Goal: Transaction & Acquisition: Obtain resource

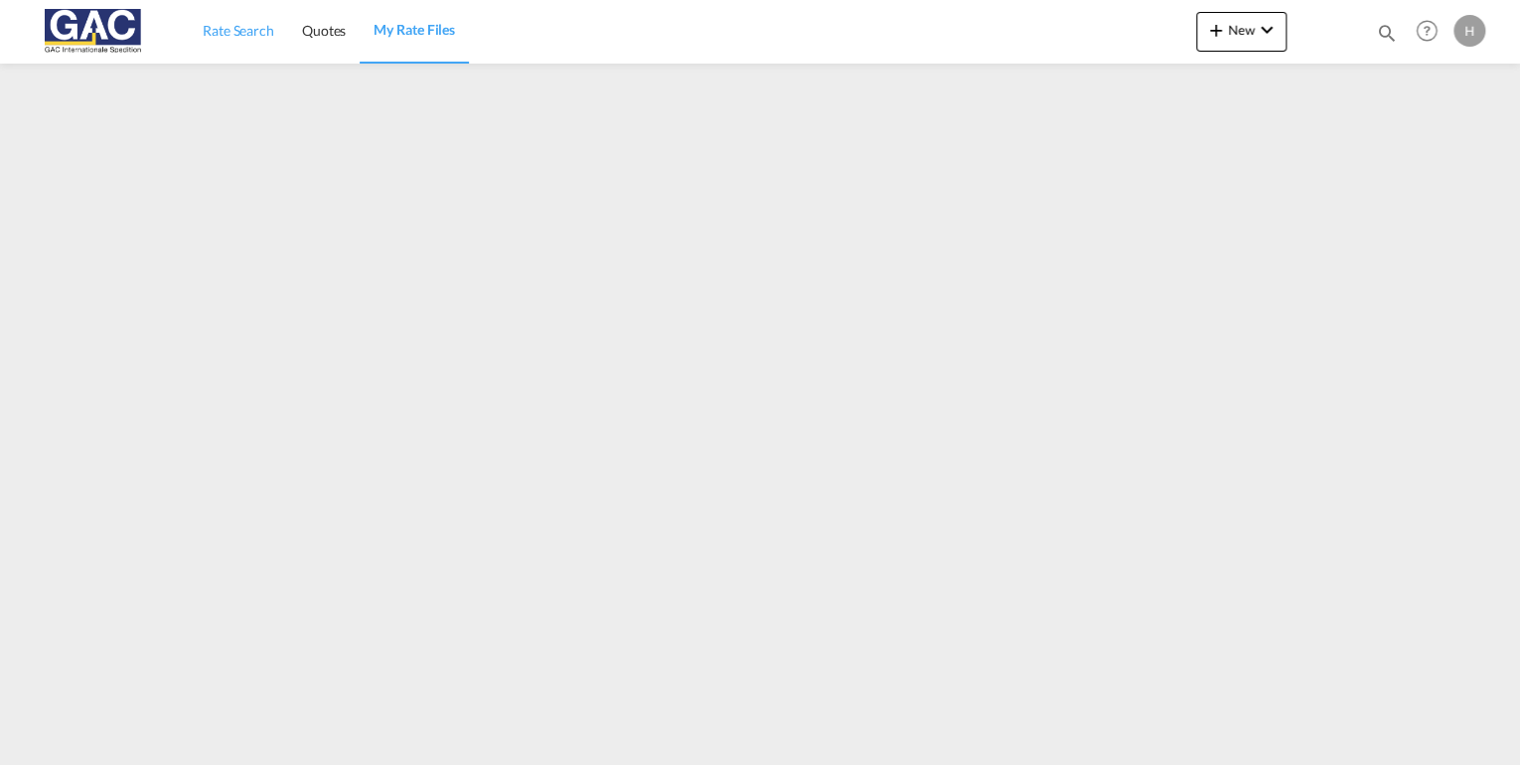
click at [242, 36] on span "Rate Search" at bounding box center [239, 30] width 72 height 17
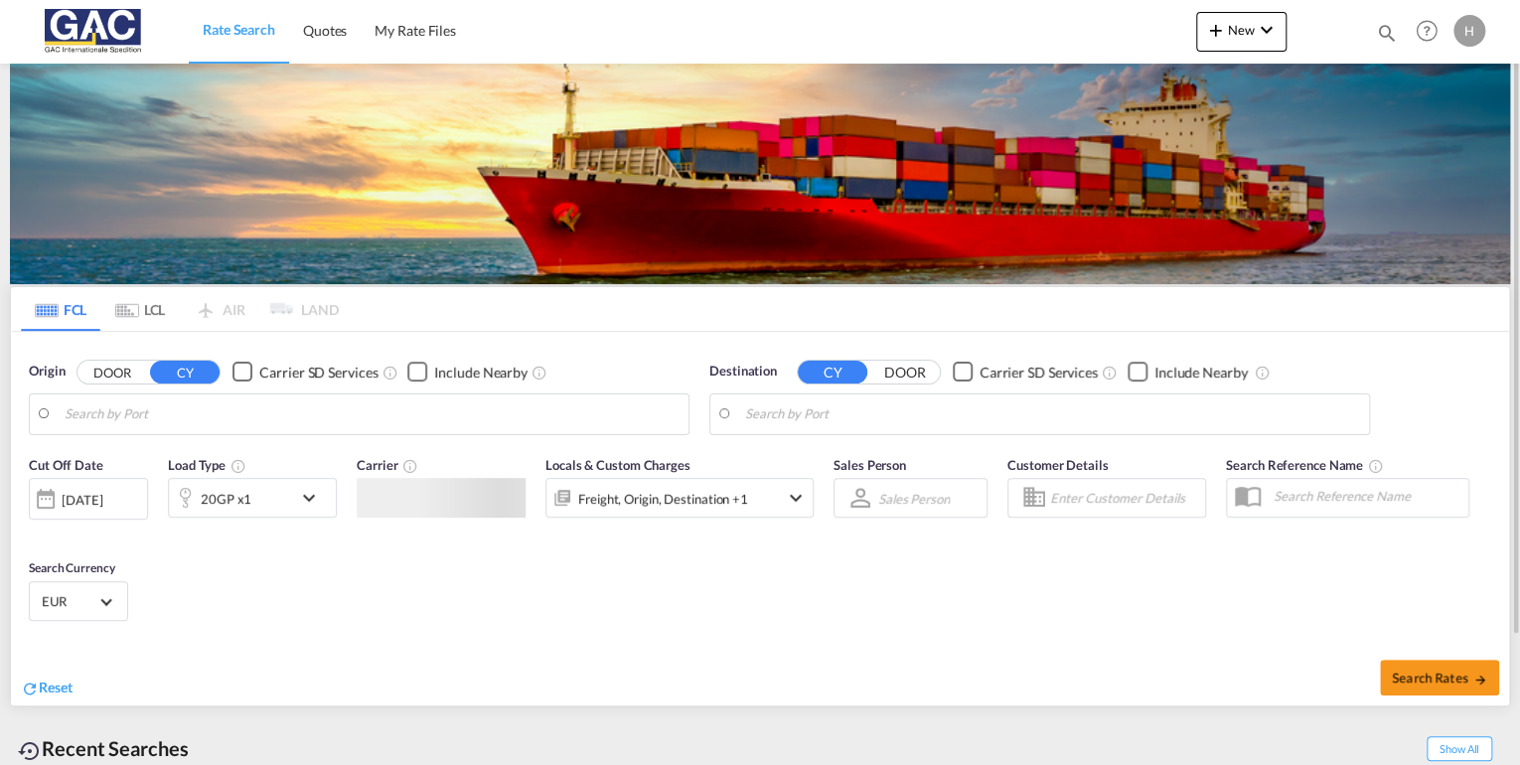
click at [277, 498] on div "20GP x1" at bounding box center [230, 498] width 123 height 40
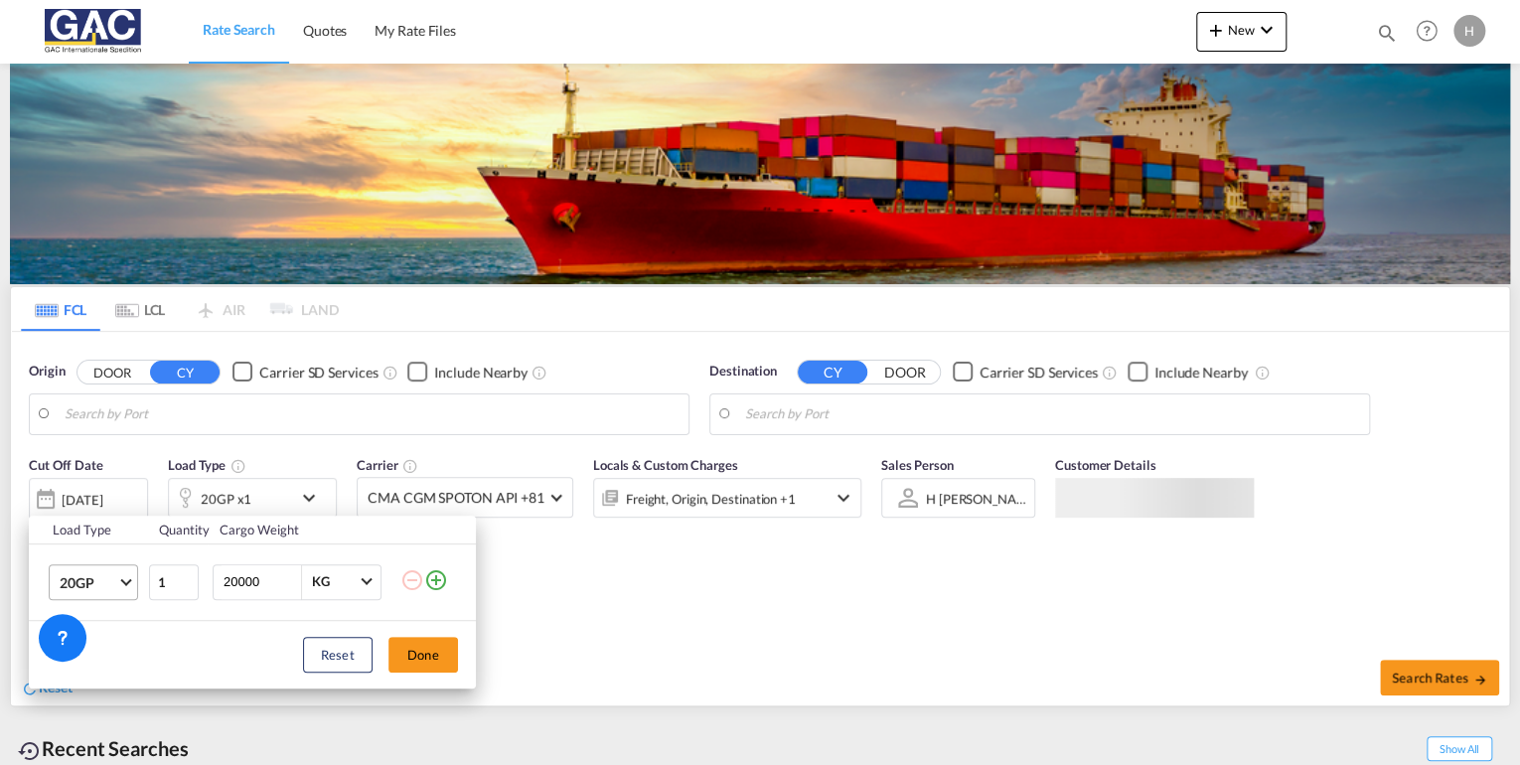
click at [108, 580] on span "20GP" at bounding box center [89, 583] width 58 height 20
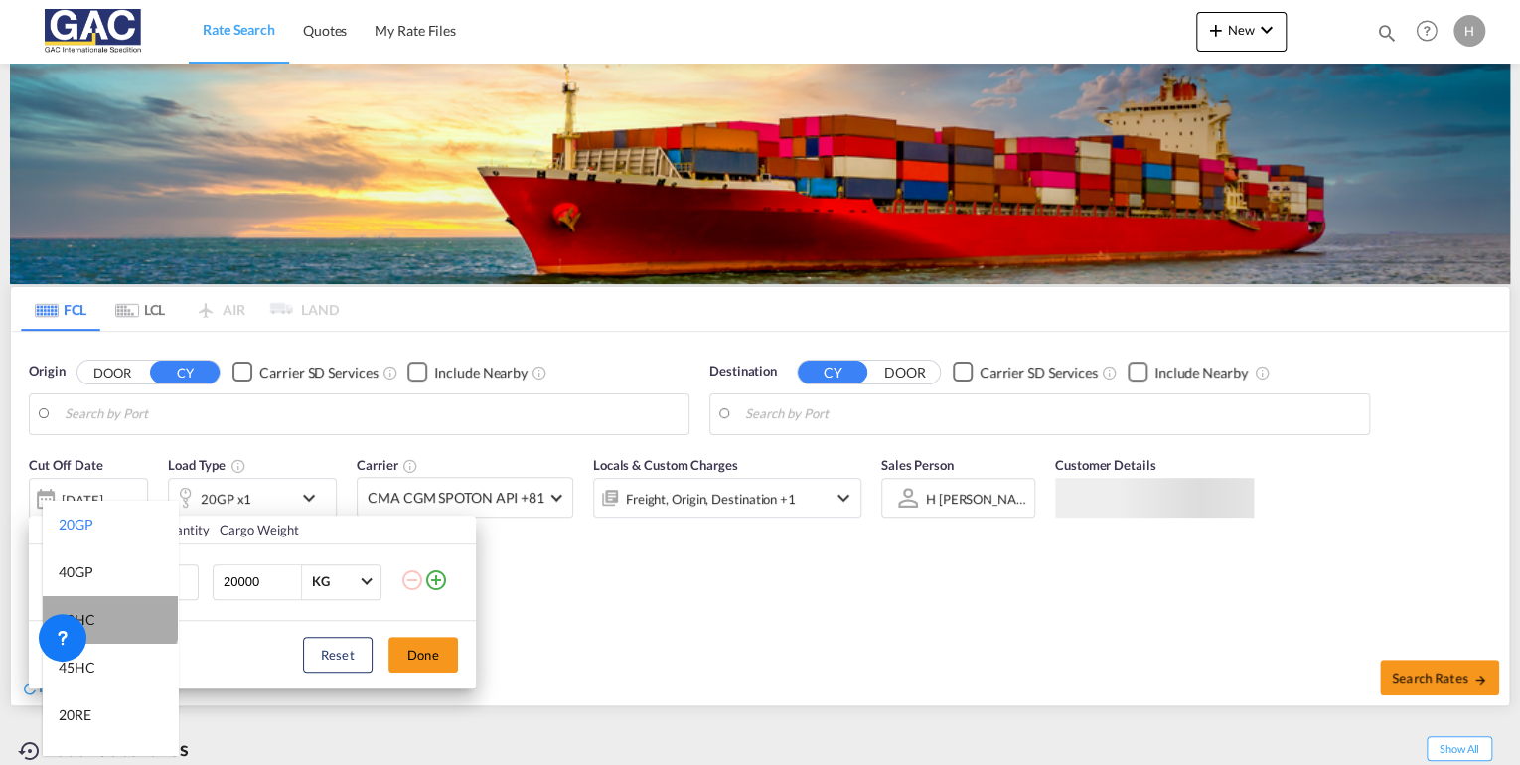
click at [109, 615] on md-option "40HC" at bounding box center [110, 620] width 135 height 48
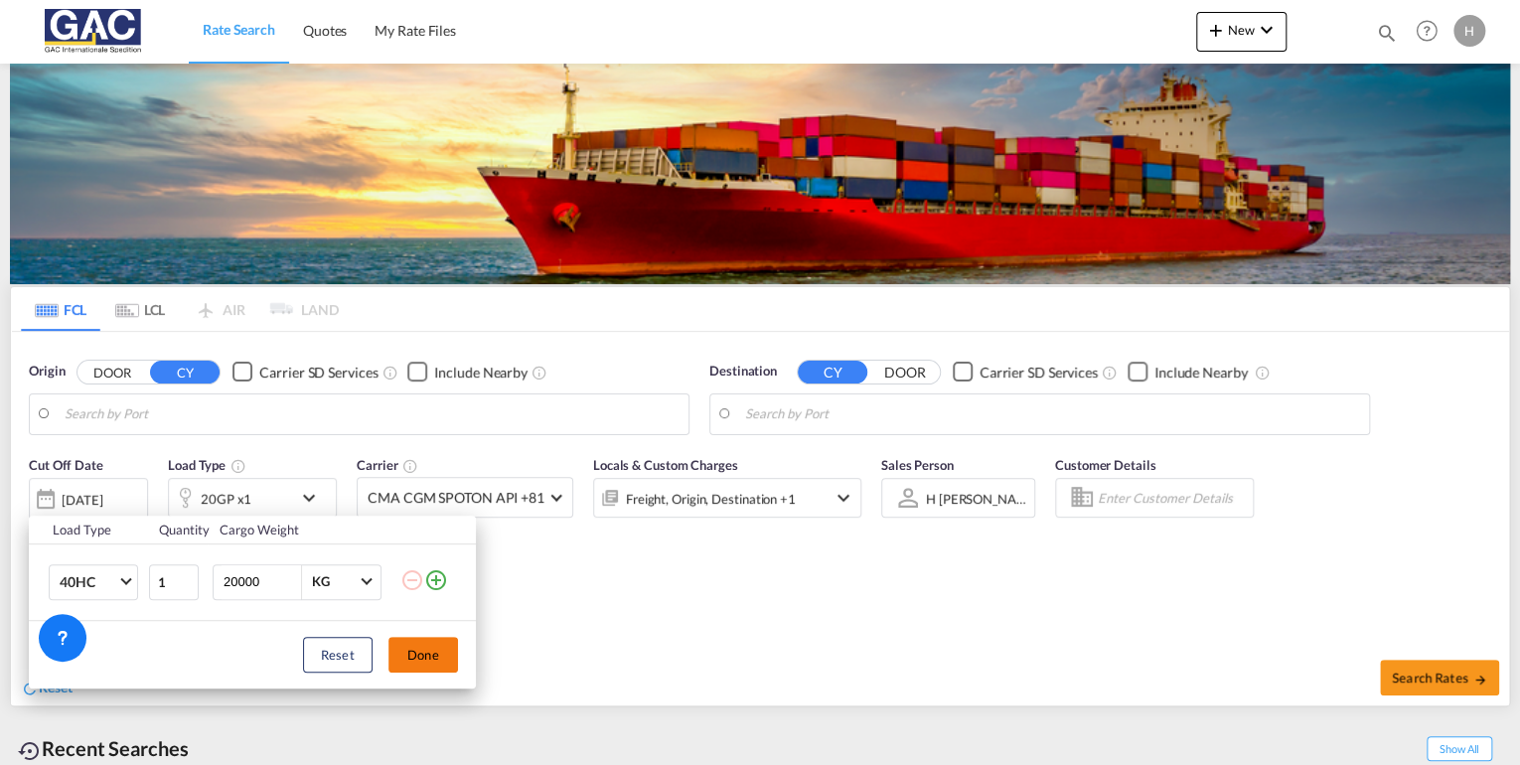
click at [429, 664] on button "Done" at bounding box center [424, 655] width 70 height 36
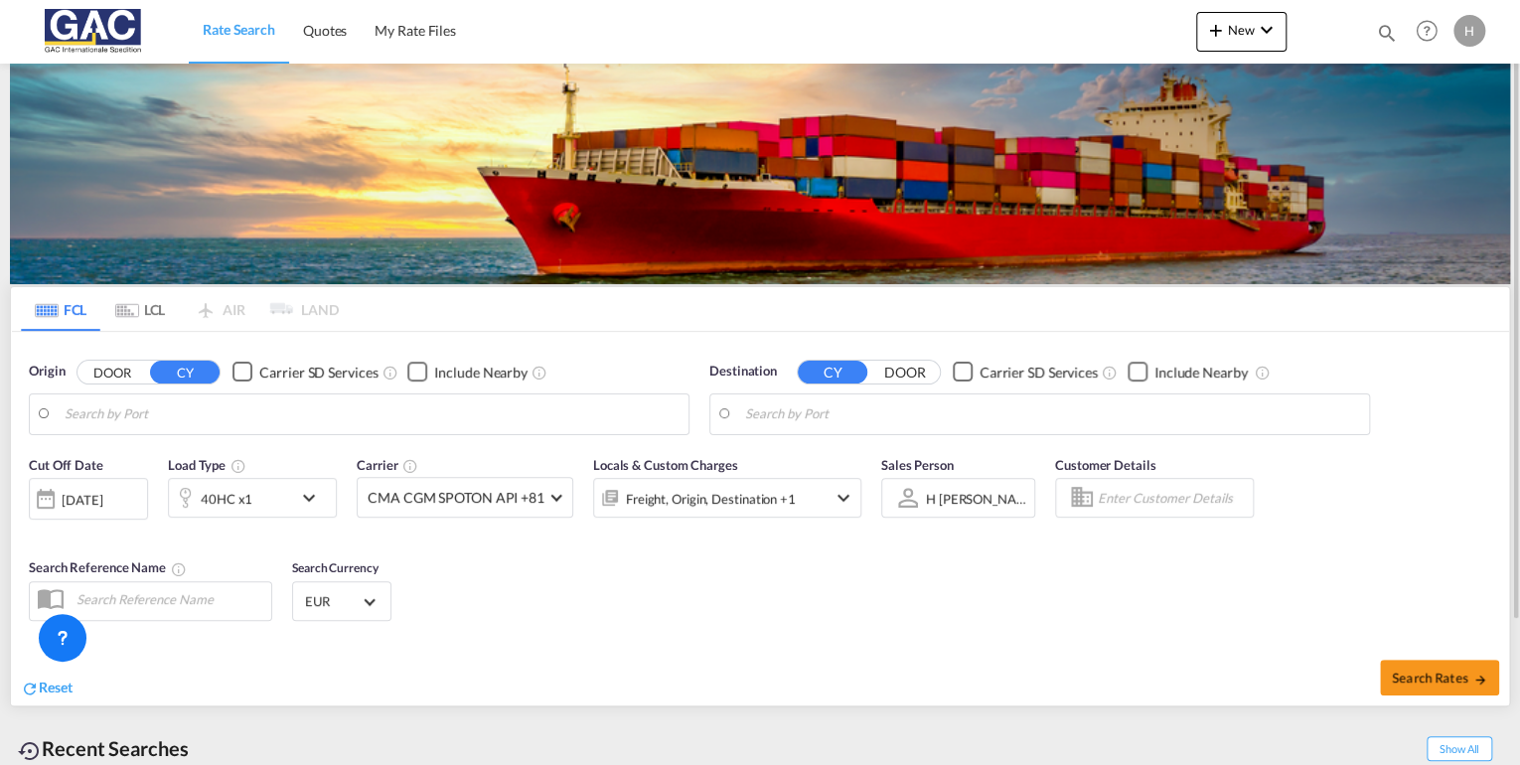
click at [132, 426] on body "Rate Search Quotes My Rate Files Rate Search Quotes My Rate Files" at bounding box center [760, 382] width 1520 height 765
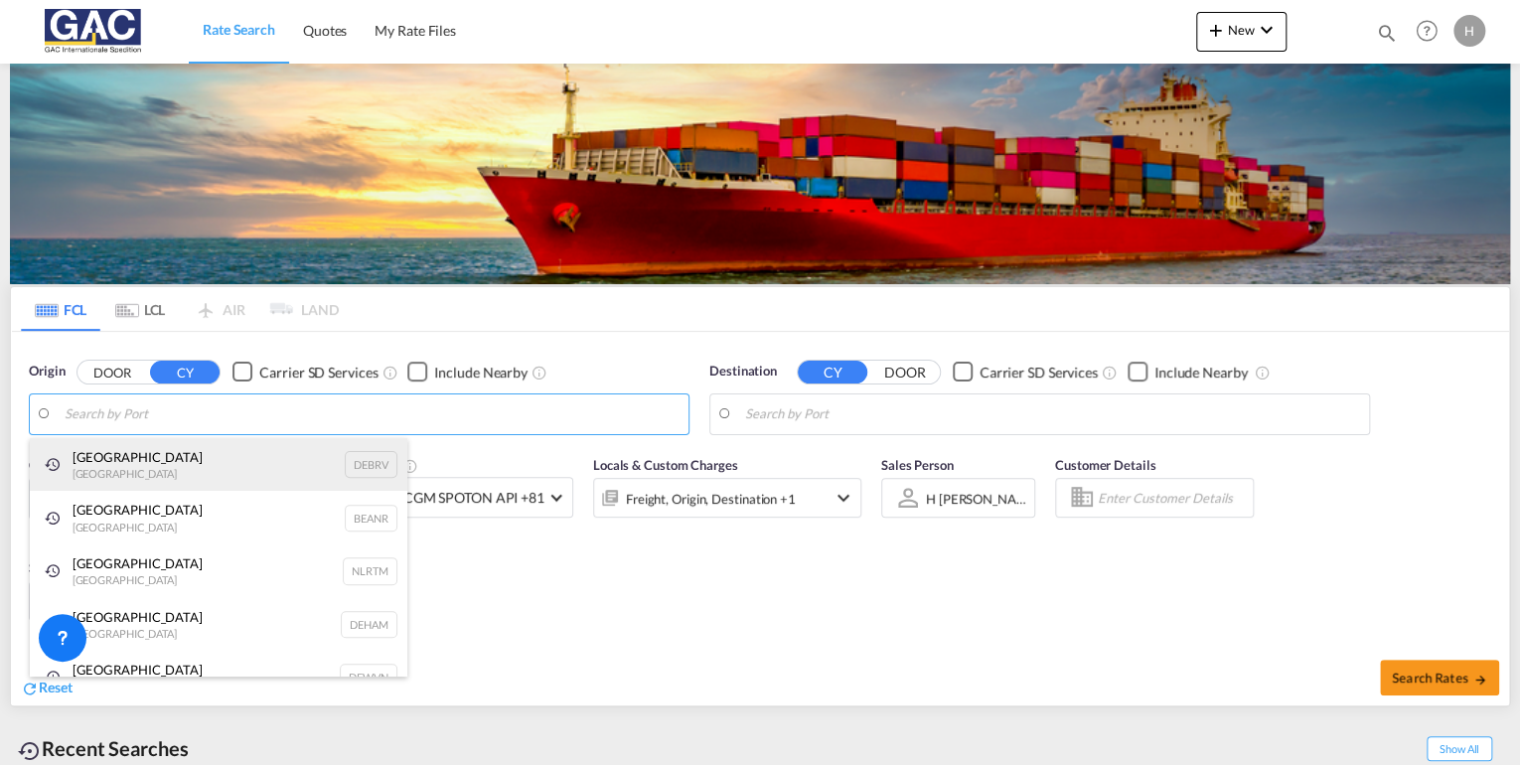
click at [130, 455] on div "[GEOGRAPHIC_DATA] [GEOGRAPHIC_DATA] DEBRV" at bounding box center [219, 465] width 378 height 54
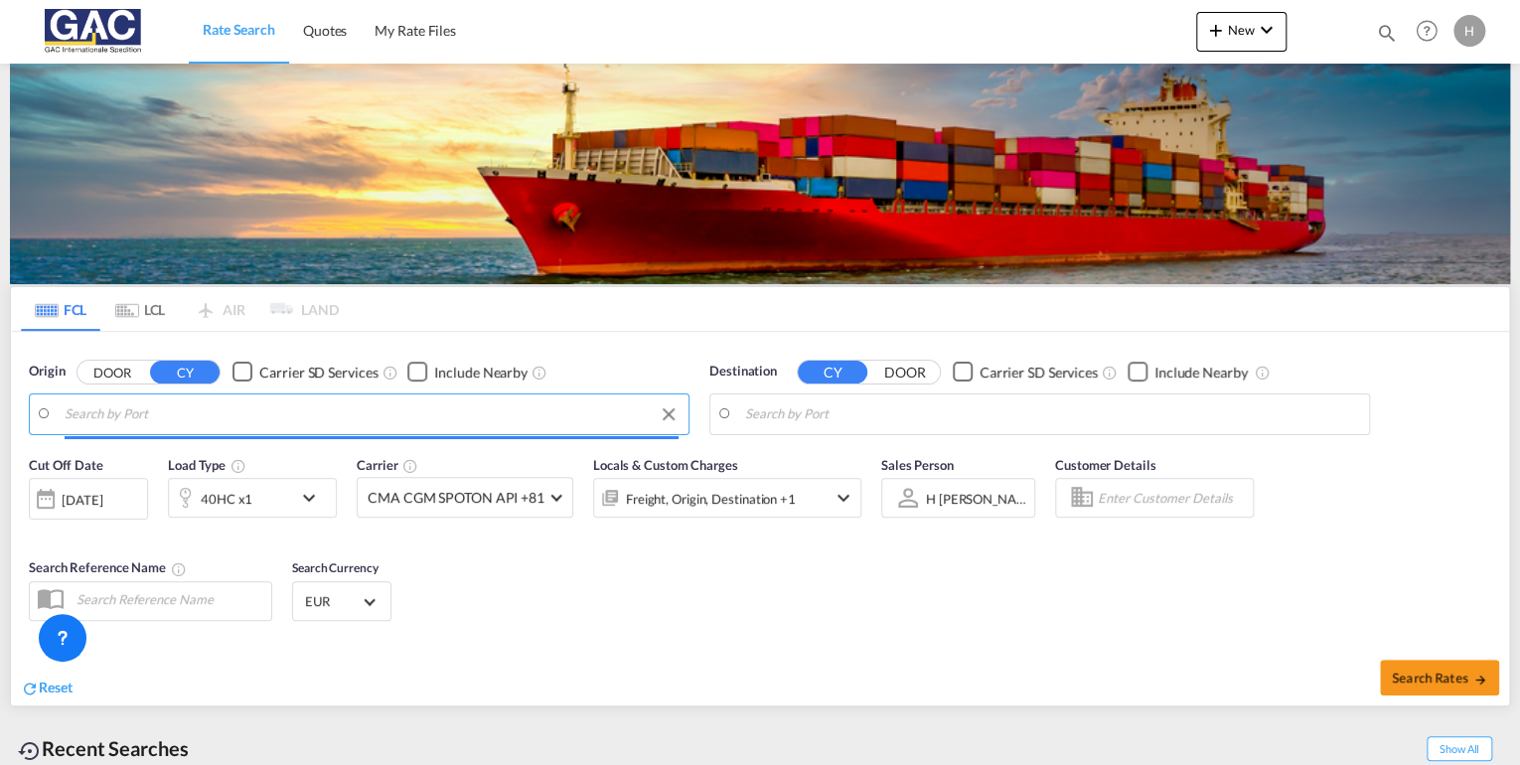
type input "[GEOGRAPHIC_DATA], DEBRV"
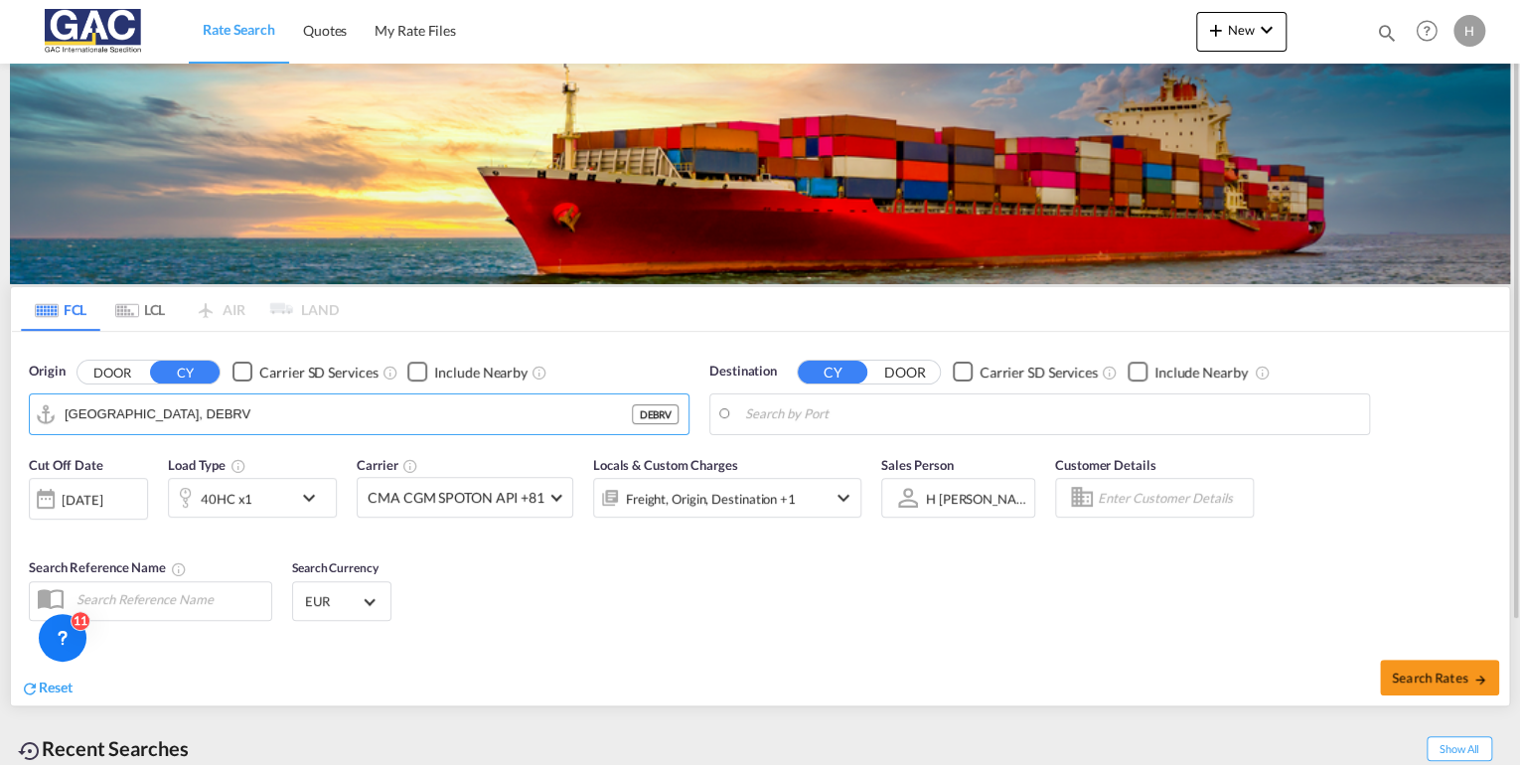
click at [420, 373] on div "Checkbox No Ink" at bounding box center [417, 372] width 20 height 20
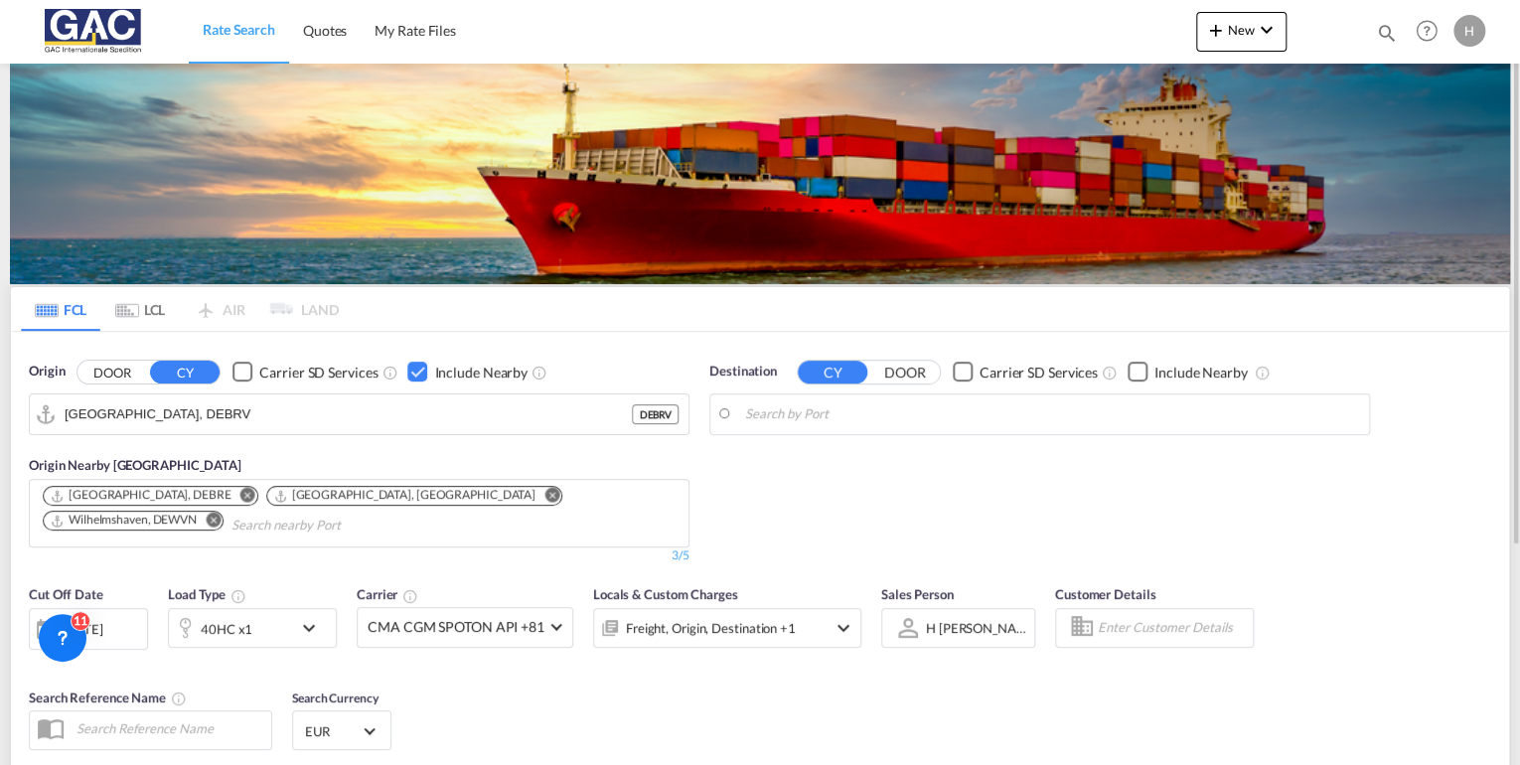
click at [248, 526] on md-chips-wrap "[GEOGRAPHIC_DATA], DEBRE [GEOGRAPHIC_DATA], [GEOGRAPHIC_DATA] [GEOGRAPHIC_DATA]…" at bounding box center [359, 511] width 639 height 62
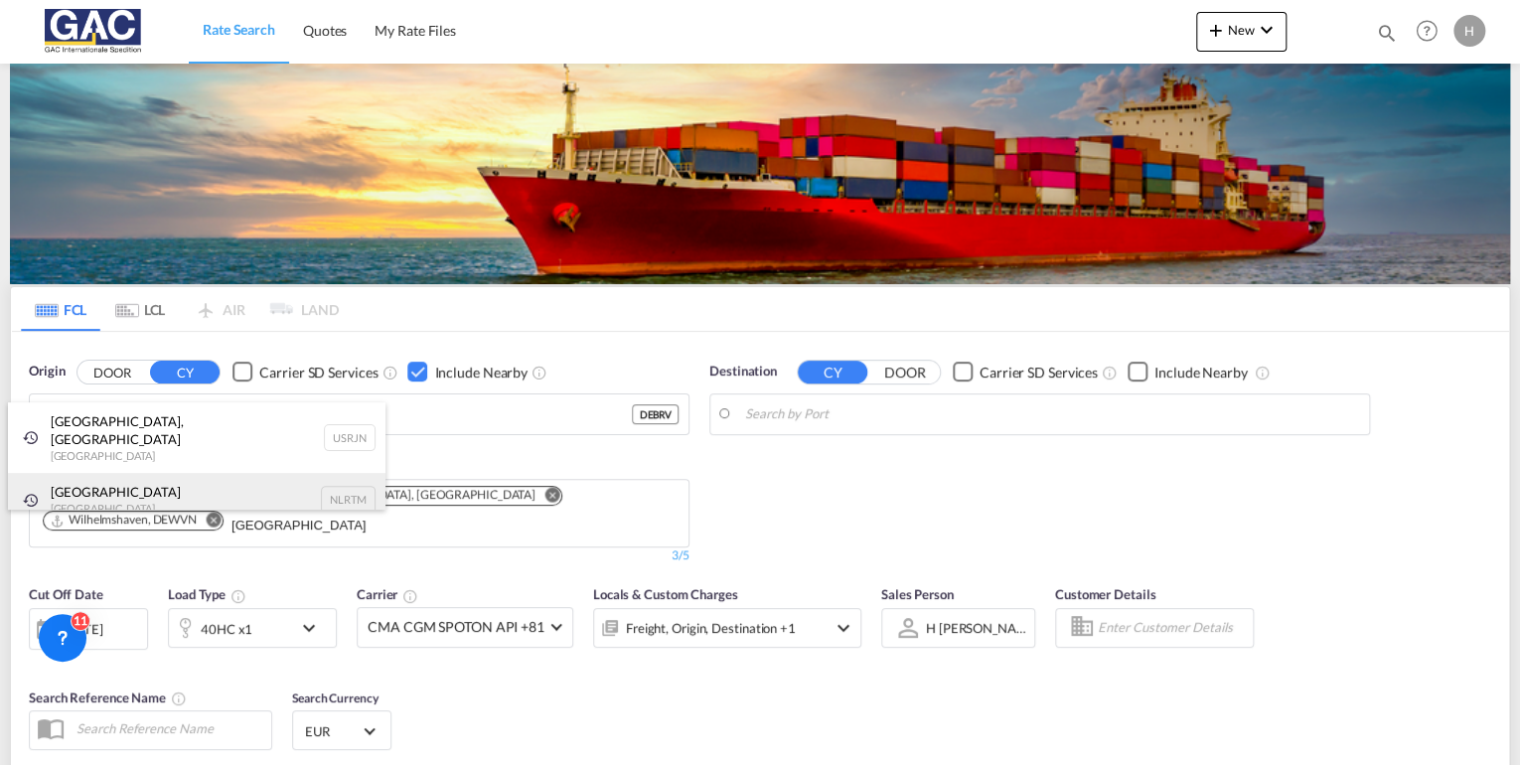
type input "[GEOGRAPHIC_DATA]"
click at [107, 481] on div "[GEOGRAPHIC_DATA] [GEOGRAPHIC_DATA] NLRTM" at bounding box center [197, 500] width 378 height 54
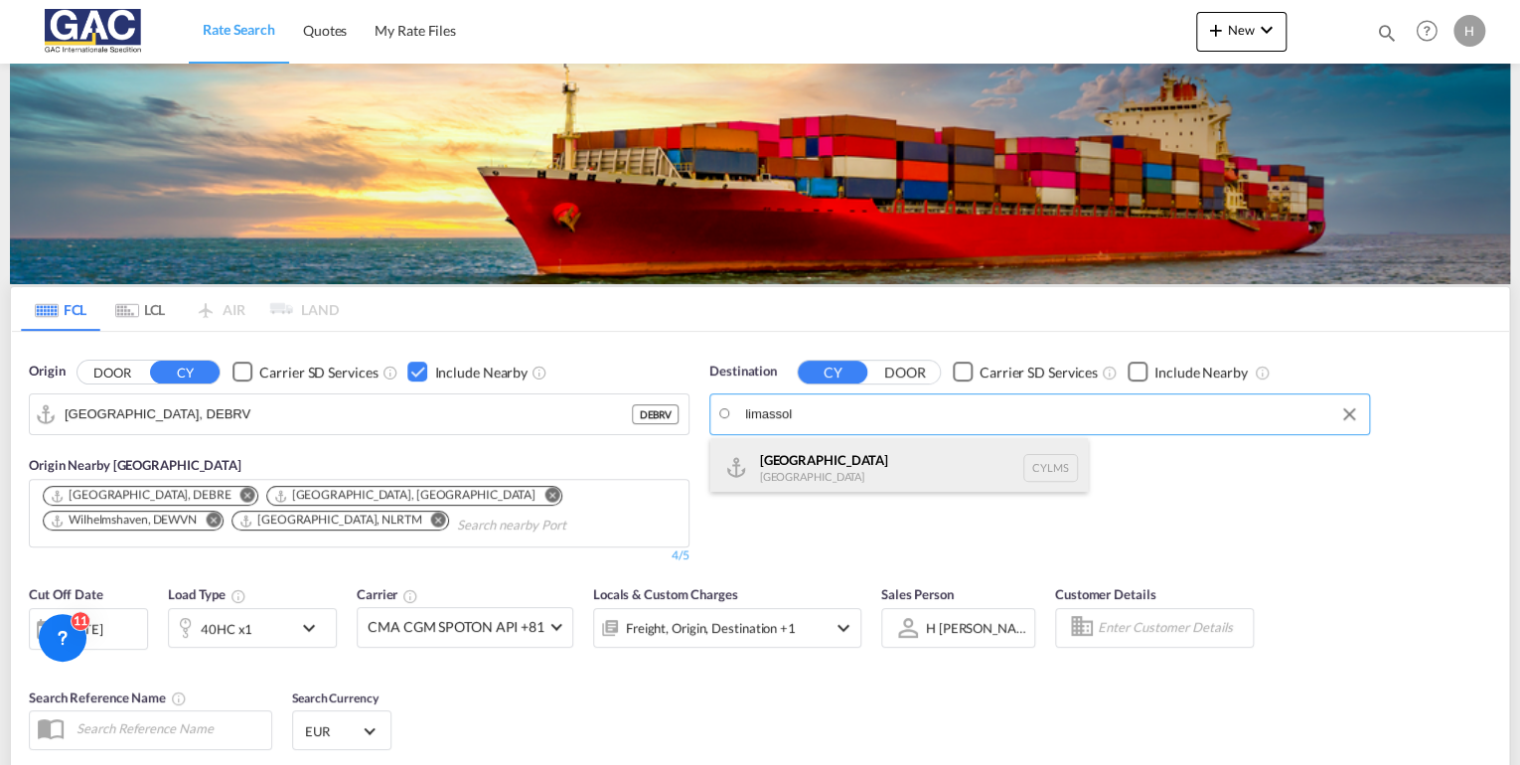
click at [821, 459] on div "[GEOGRAPHIC_DATA] [GEOGRAPHIC_DATA] CYLMS" at bounding box center [899, 468] width 378 height 60
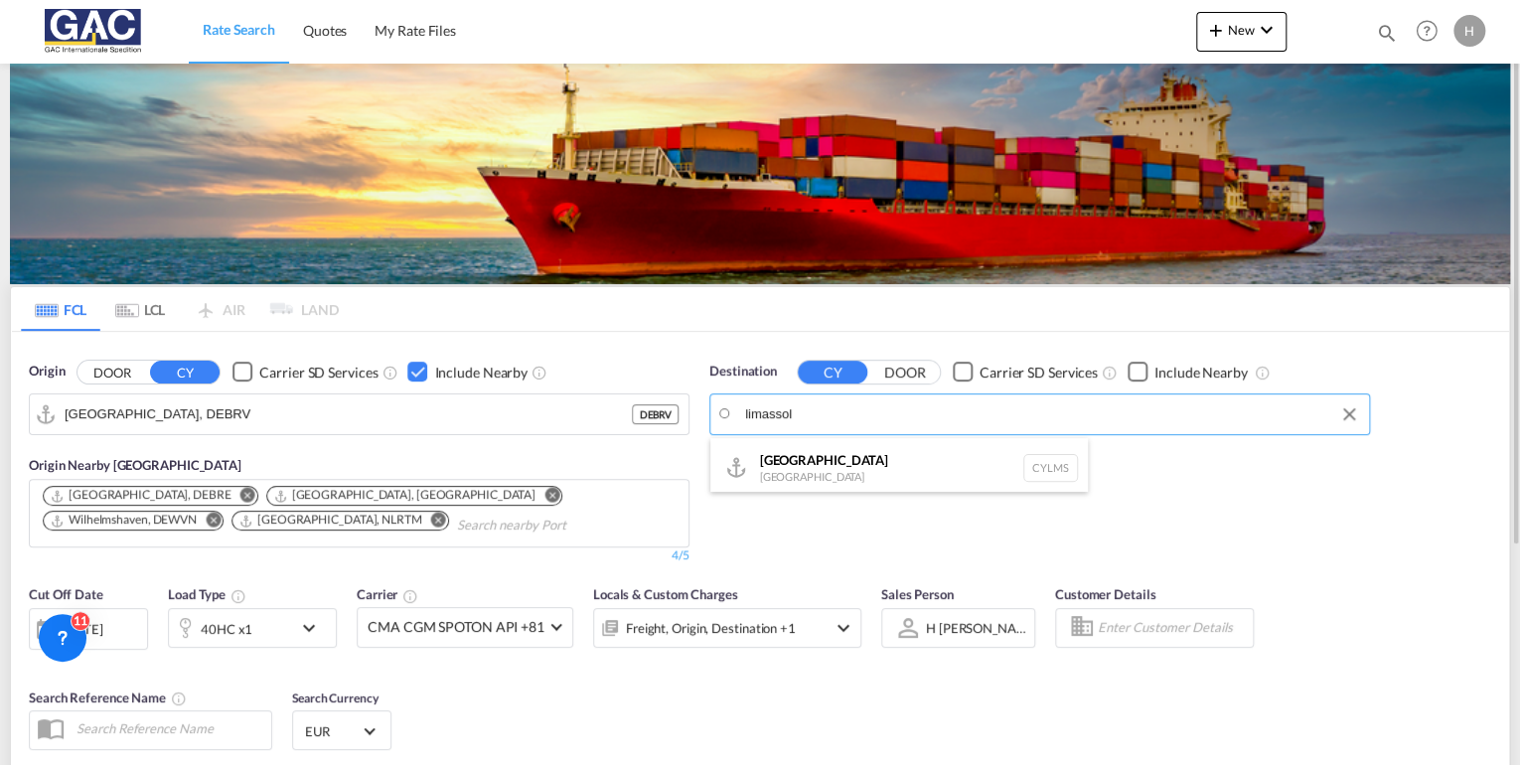
type input "Limassol, CYLMS"
click at [1137, 370] on div "Checkbox No Ink" at bounding box center [1138, 372] width 20 height 20
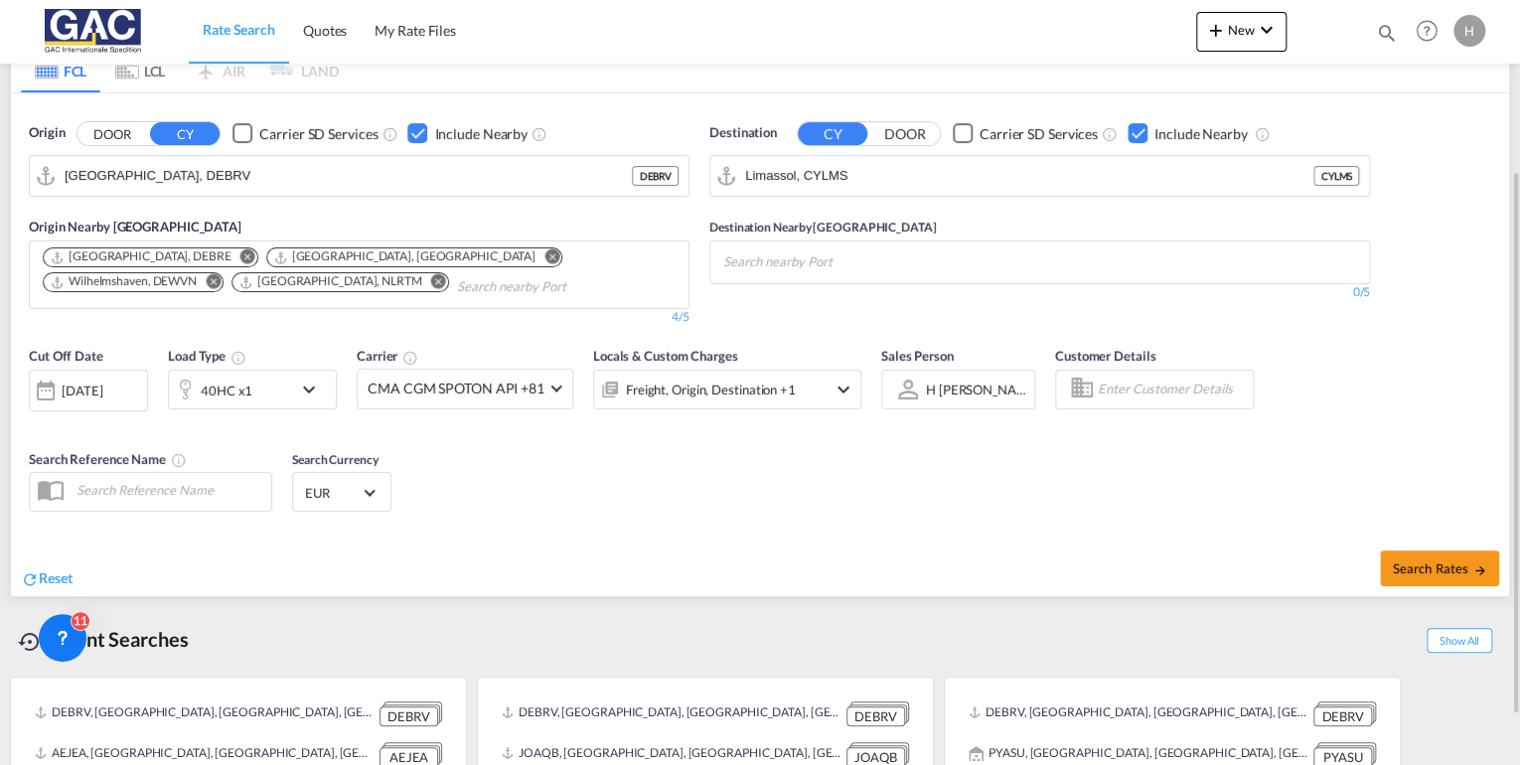
click at [1133, 131] on div "Checkbox No Ink" at bounding box center [1138, 133] width 20 height 20
click at [1398, 567] on span "Search Rates" at bounding box center [1439, 568] width 95 height 16
type input "DEBRV to CYLMS / [DATE]"
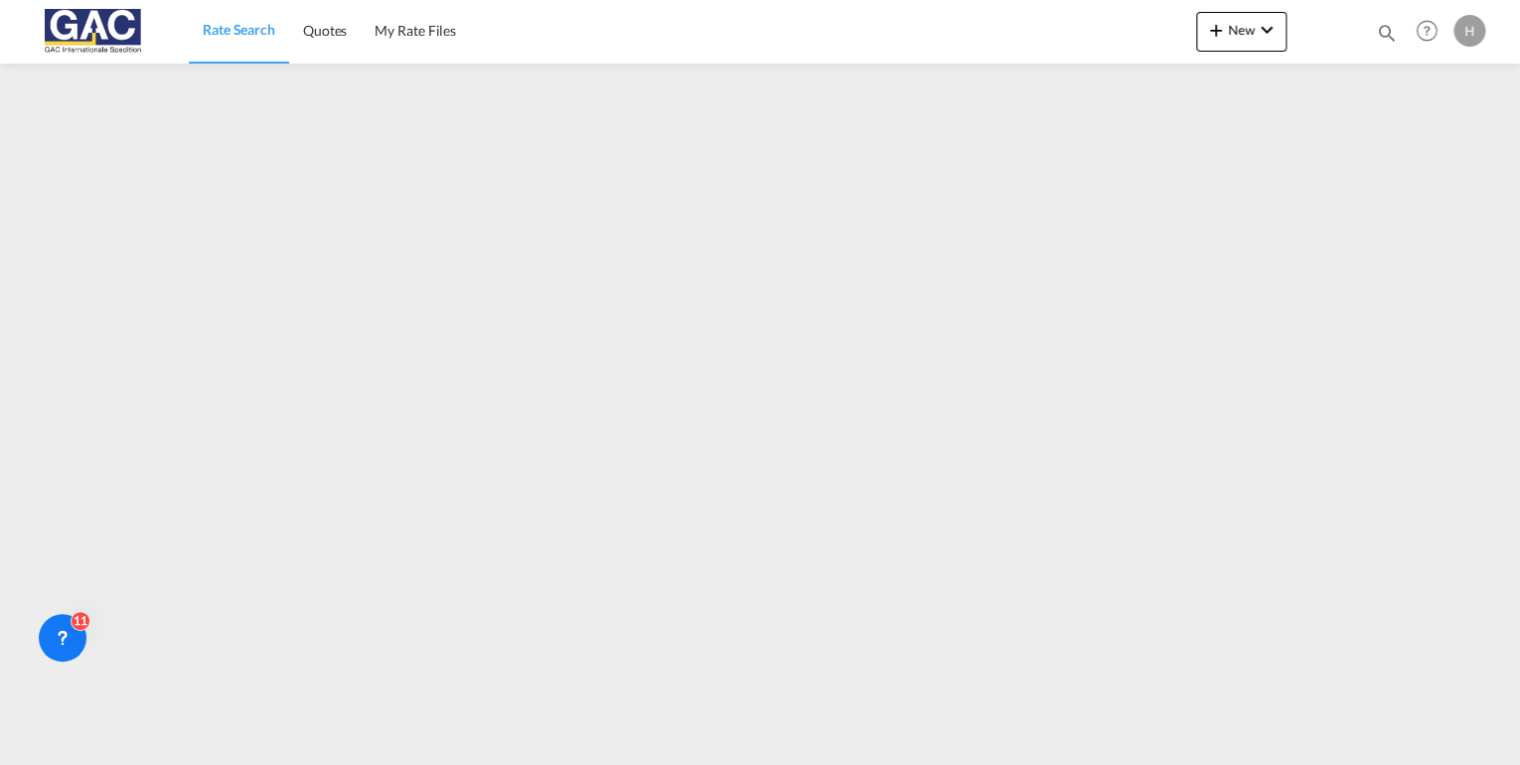
click at [250, 33] on span "Rate Search" at bounding box center [239, 29] width 73 height 17
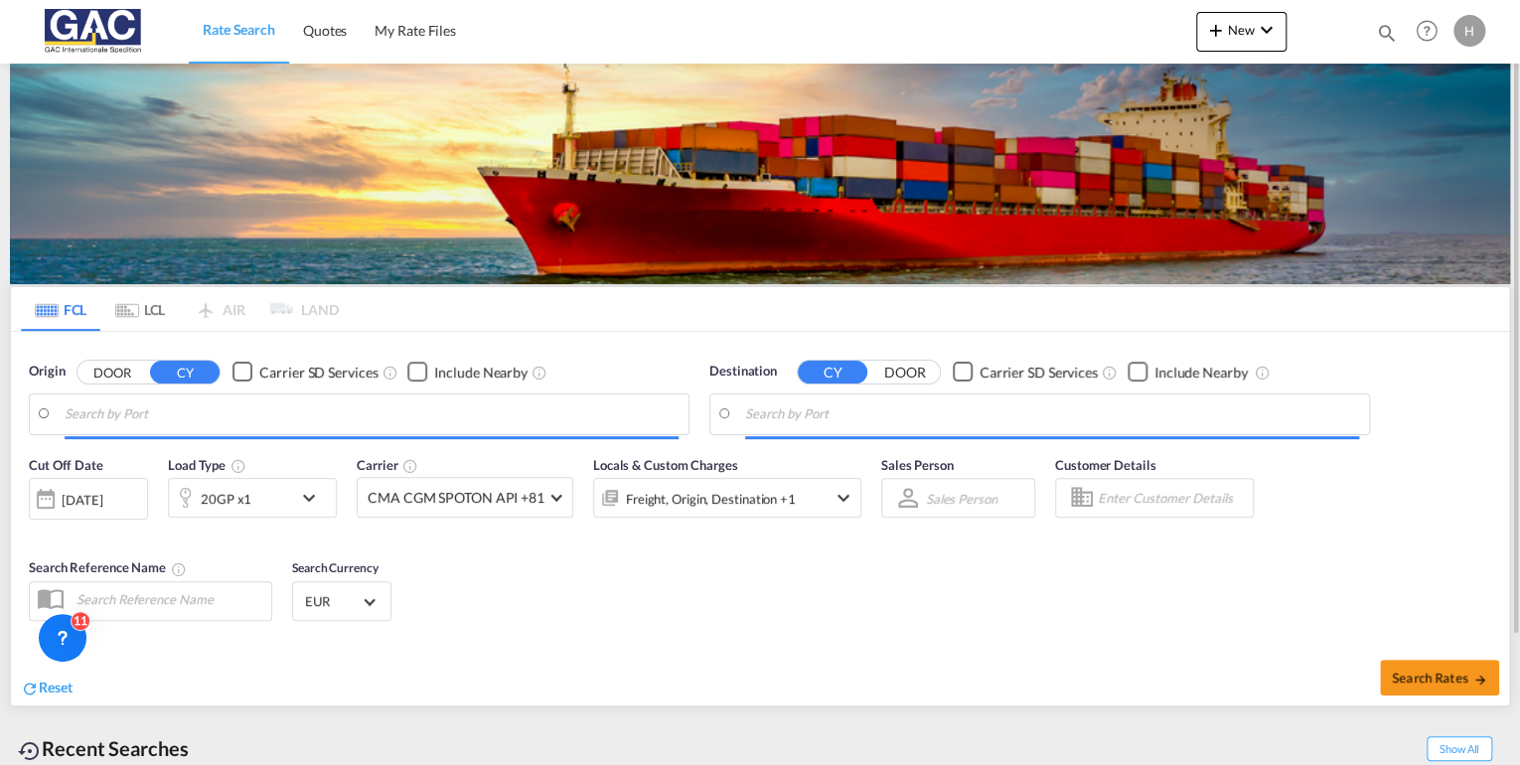
type input "[GEOGRAPHIC_DATA], DEBRV"
type input "Limassol, CYLMS"
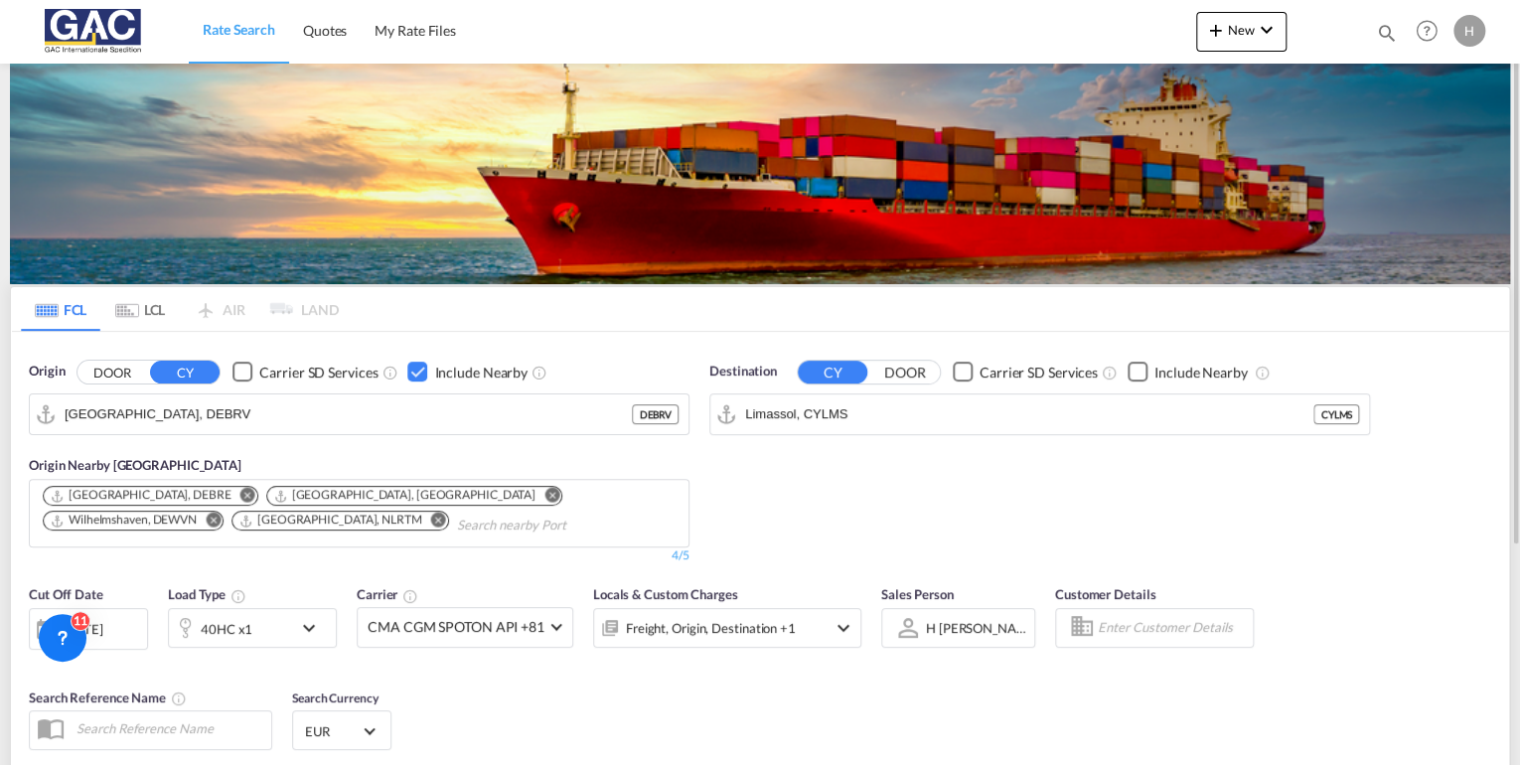
scroll to position [238, 0]
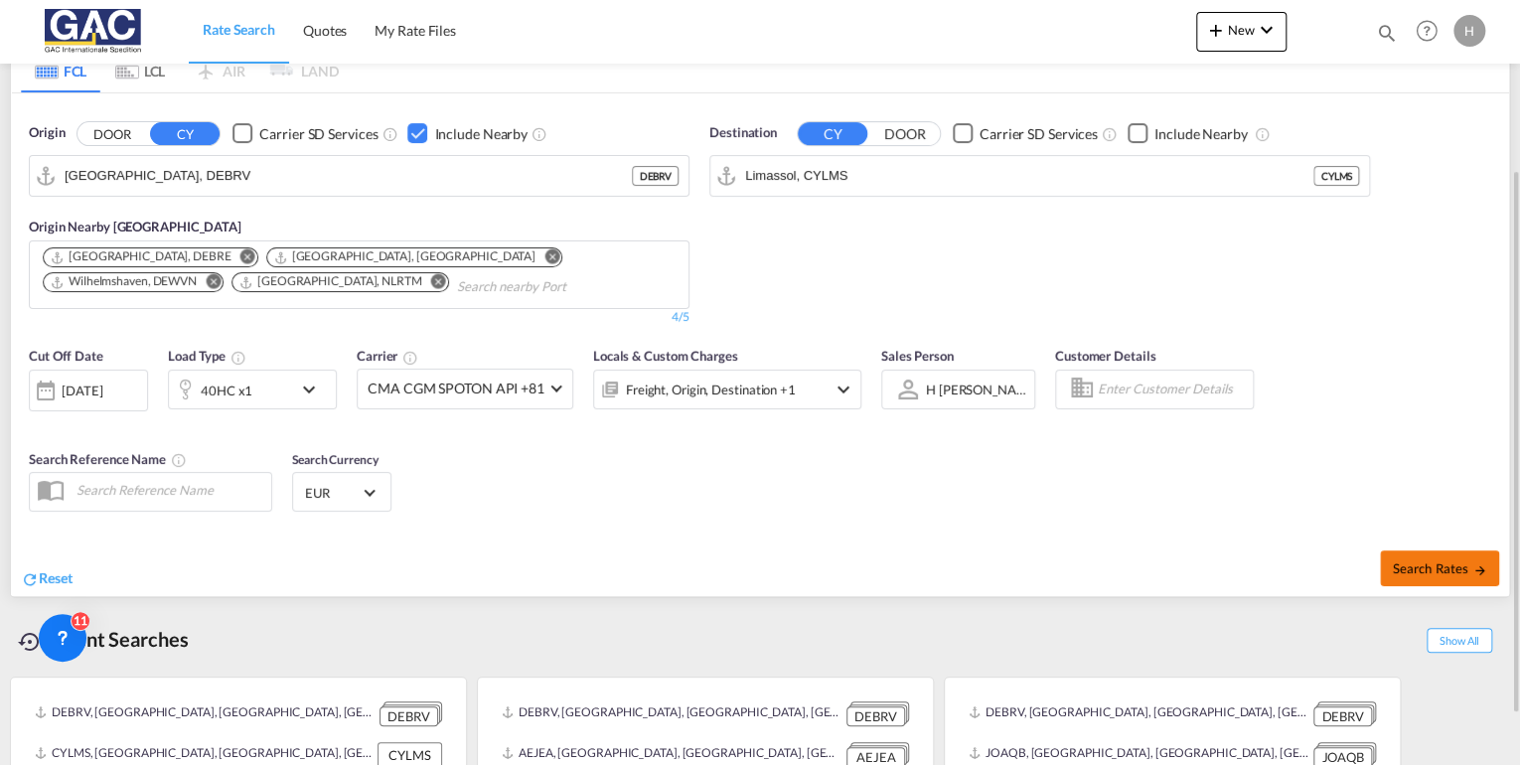
click at [1428, 560] on span "Search Rates" at bounding box center [1439, 568] width 95 height 16
type input "DEBRV to CYLMS / [DATE]"
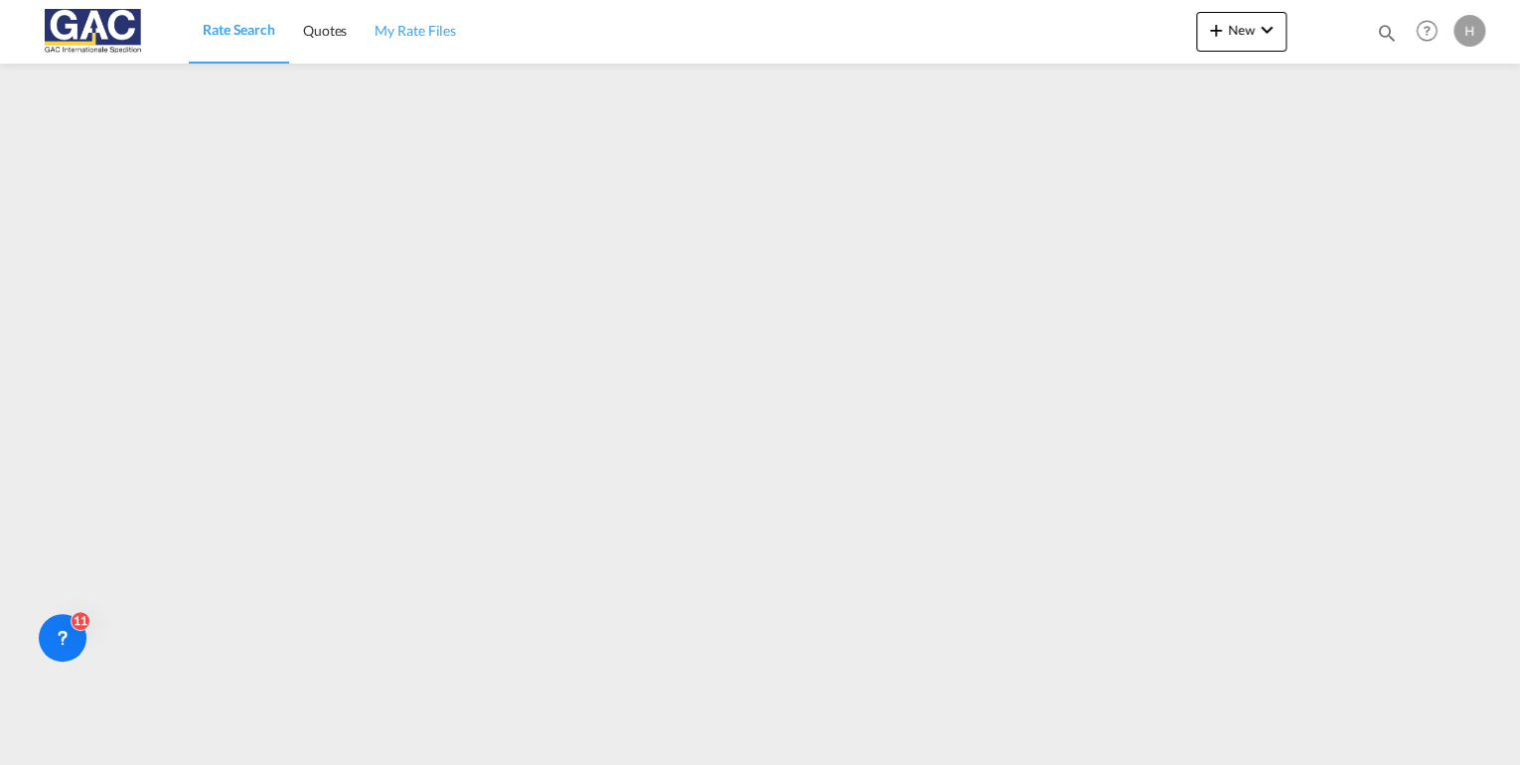
click at [415, 14] on link "My Rate Files" at bounding box center [415, 31] width 109 height 65
click at [334, 32] on span "Quotes" at bounding box center [324, 30] width 44 height 17
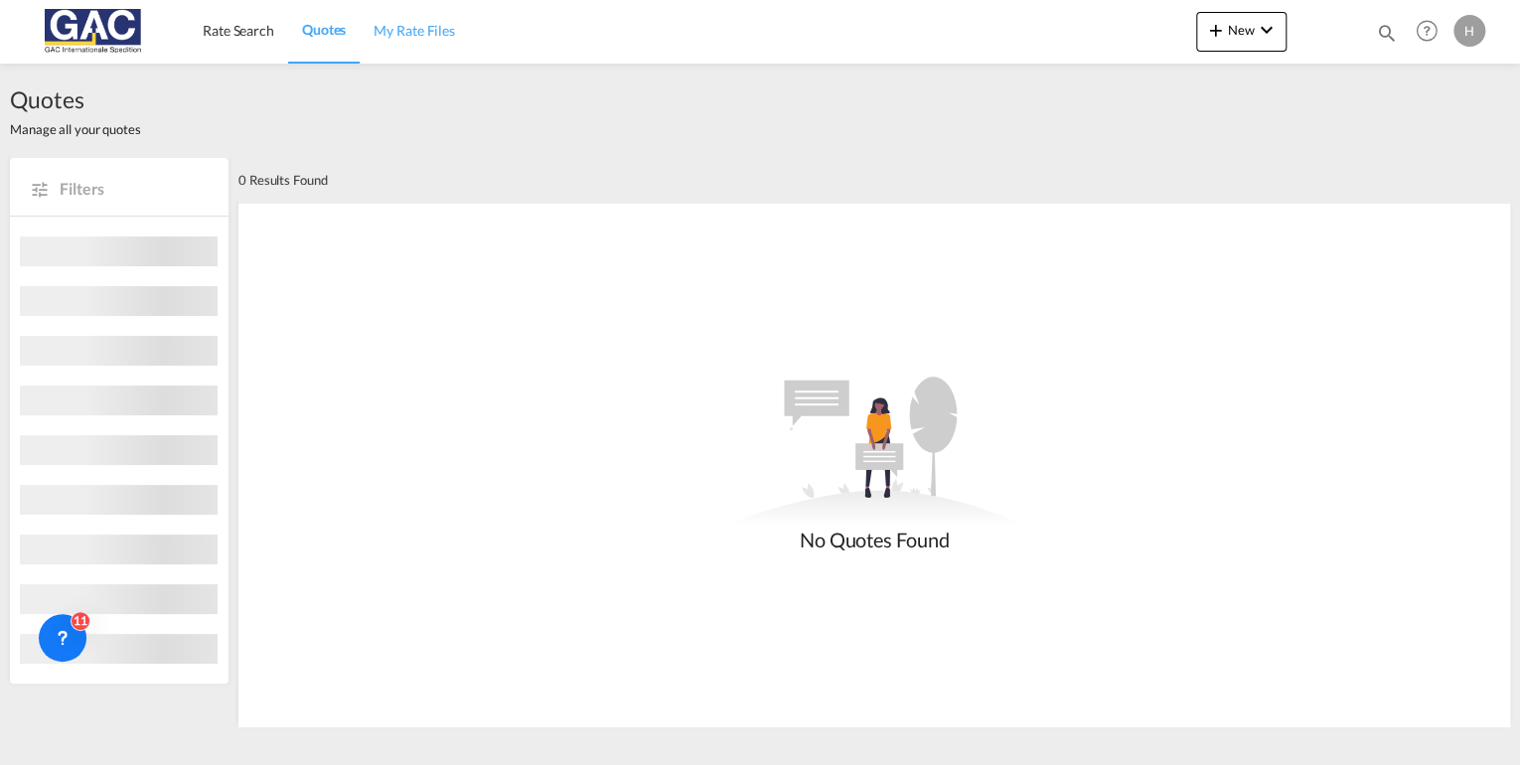
click at [430, 36] on span "My Rate Files" at bounding box center [414, 30] width 81 height 17
